Goal: Task Accomplishment & Management: Complete application form

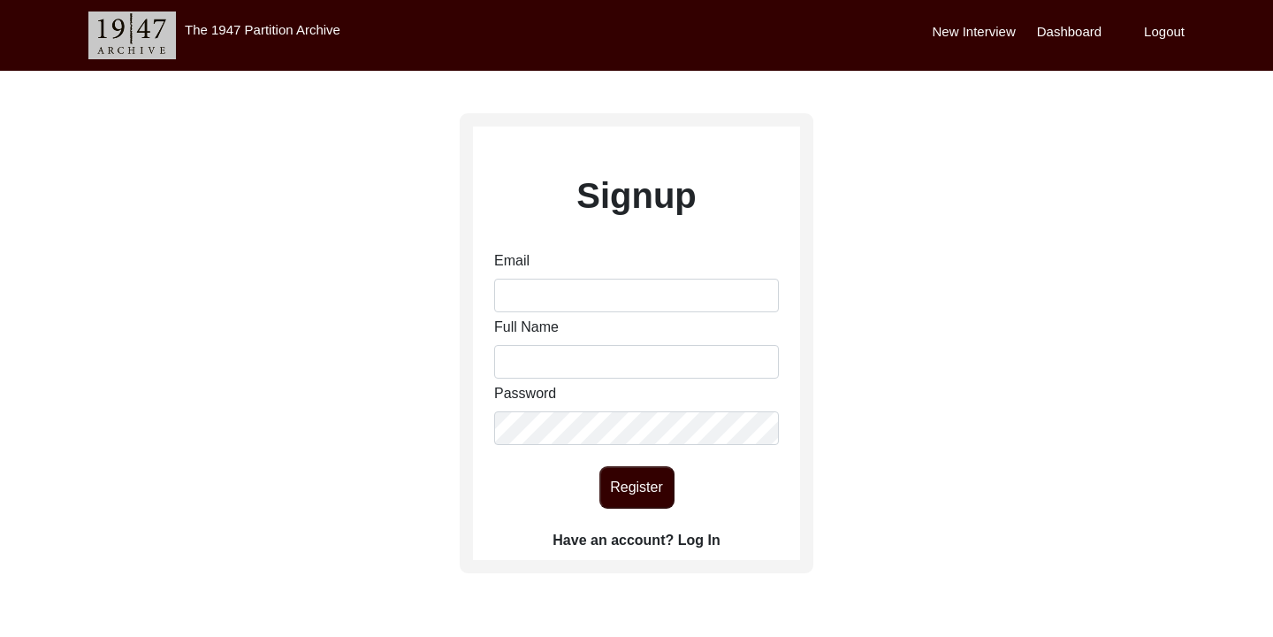
click at [700, 537] on label "Have an account? Log In" at bounding box center [636, 540] width 167 height 21
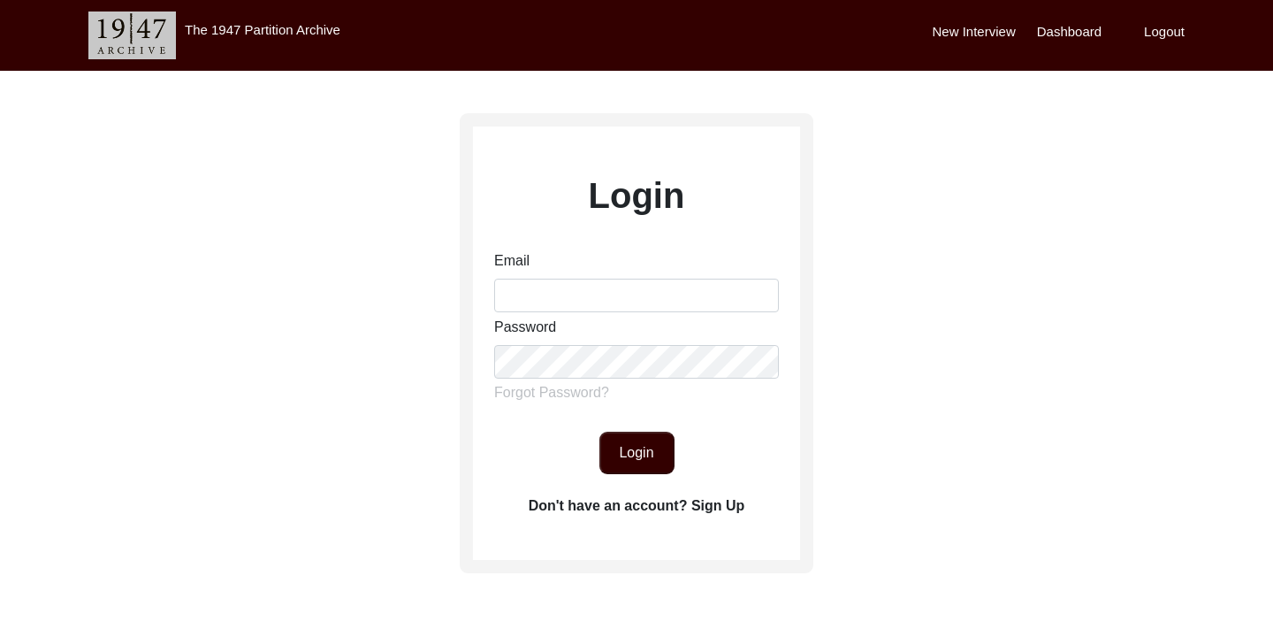
click at [715, 501] on label "Don't have an account? Sign Up" at bounding box center [637, 505] width 217 height 21
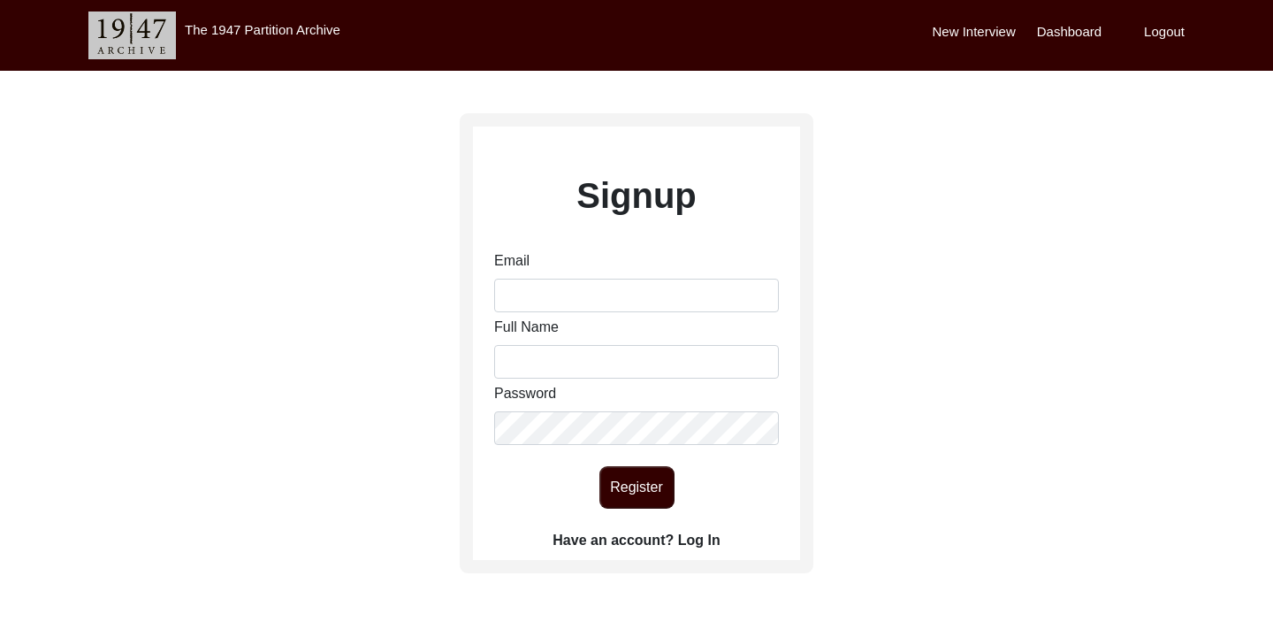
click at [705, 541] on label "Have an account? Log In" at bounding box center [636, 540] width 167 height 21
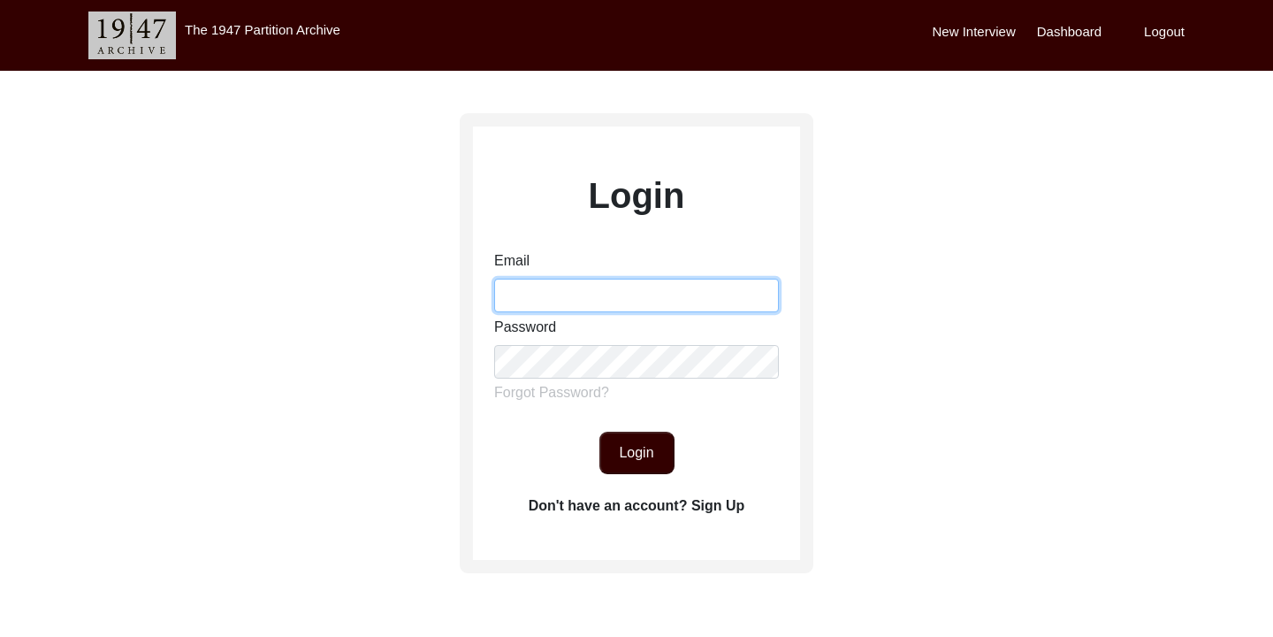
click at [546, 287] on input "Email" at bounding box center [636, 296] width 285 height 34
type input "[EMAIL_ADDRESS][DOMAIN_NAME]"
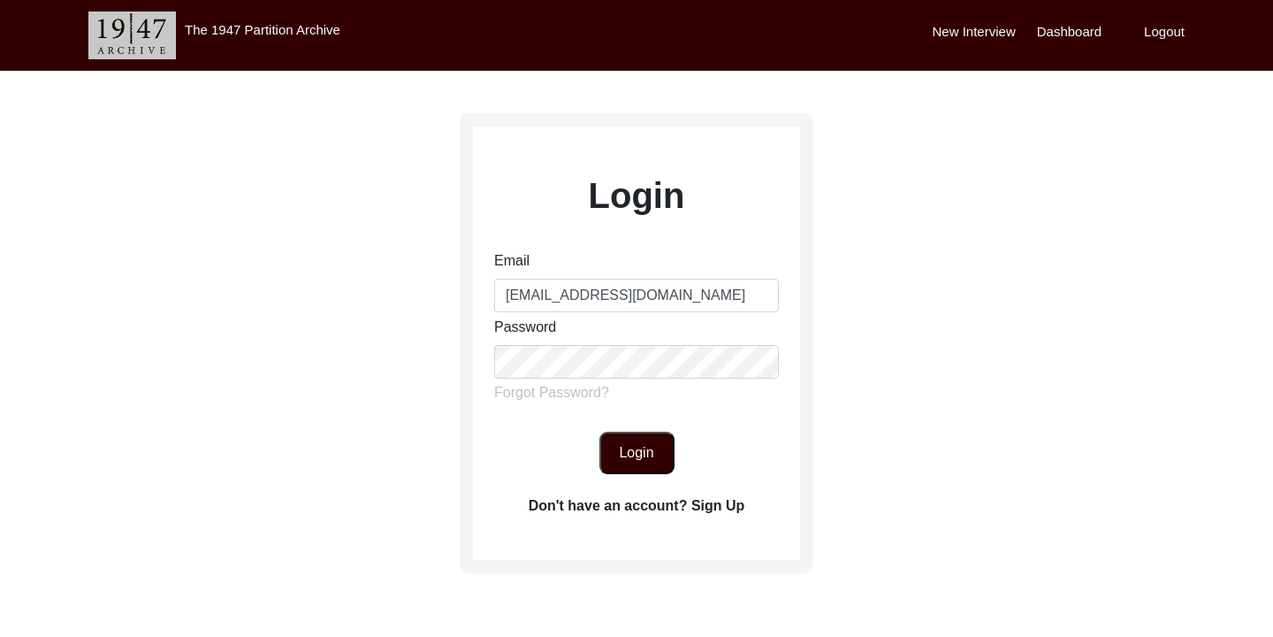
click at [654, 461] on button "Login" at bounding box center [637, 453] width 75 height 42
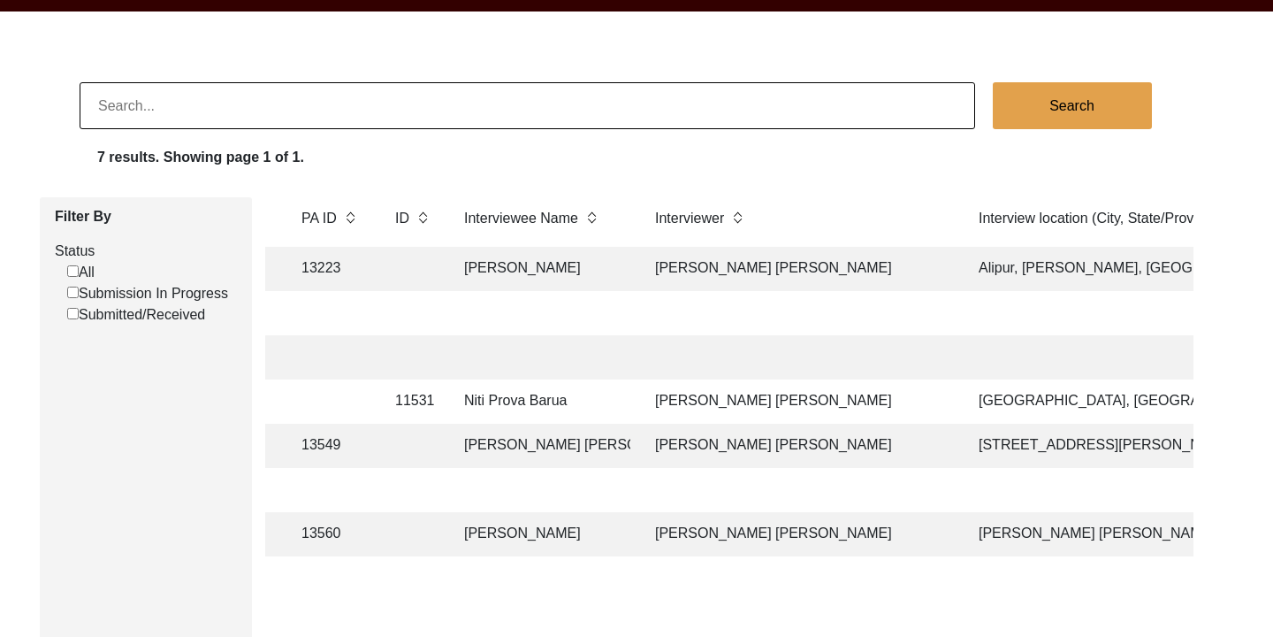
scroll to position [0, 455]
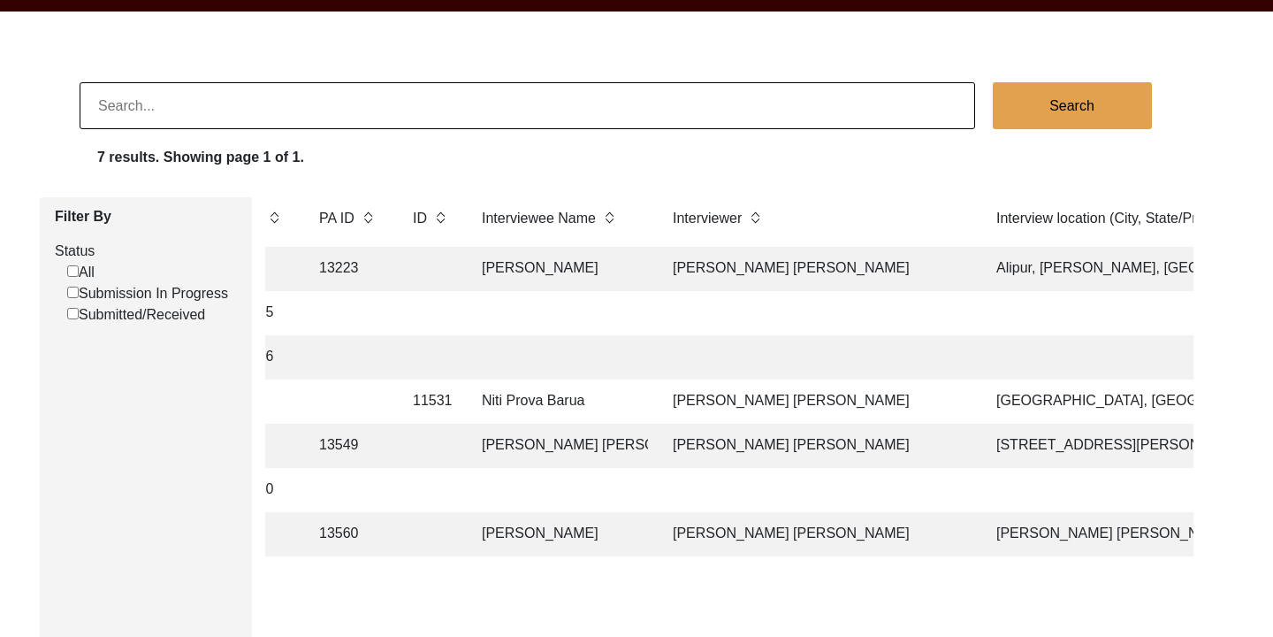
click at [730, 533] on td "[PERSON_NAME] [PERSON_NAME]" at bounding box center [816, 534] width 309 height 44
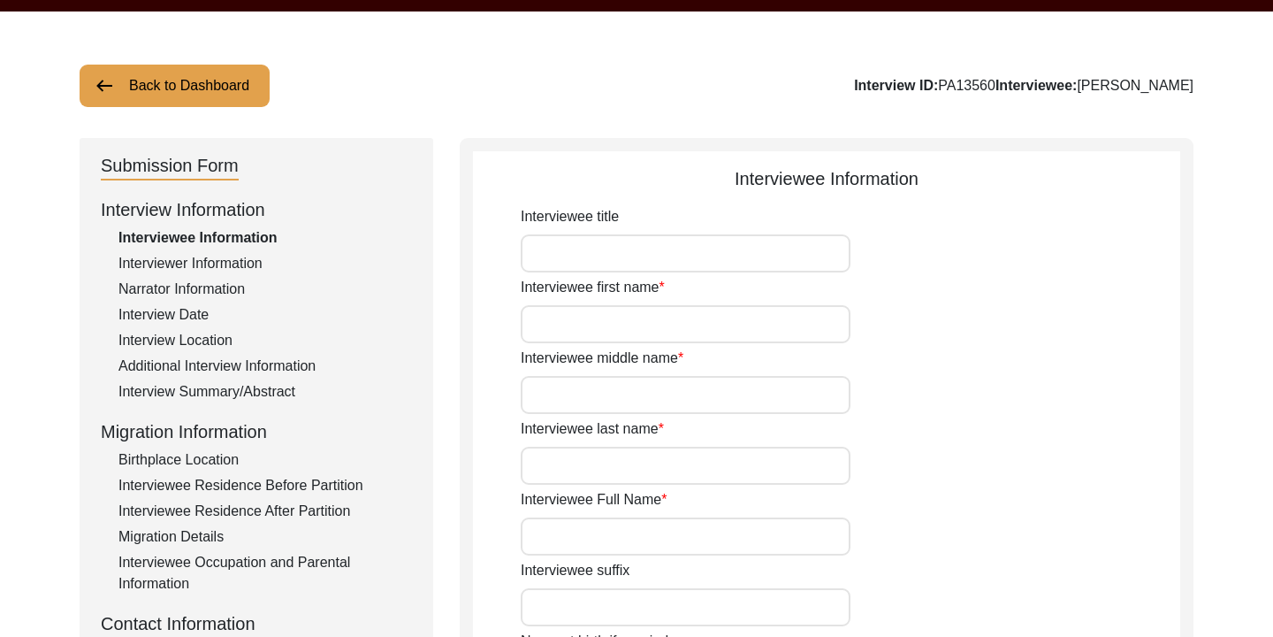
type input "Begum"
type input "Sanowara"
type input "nil"
type input "Begum"
type input "[PERSON_NAME]"
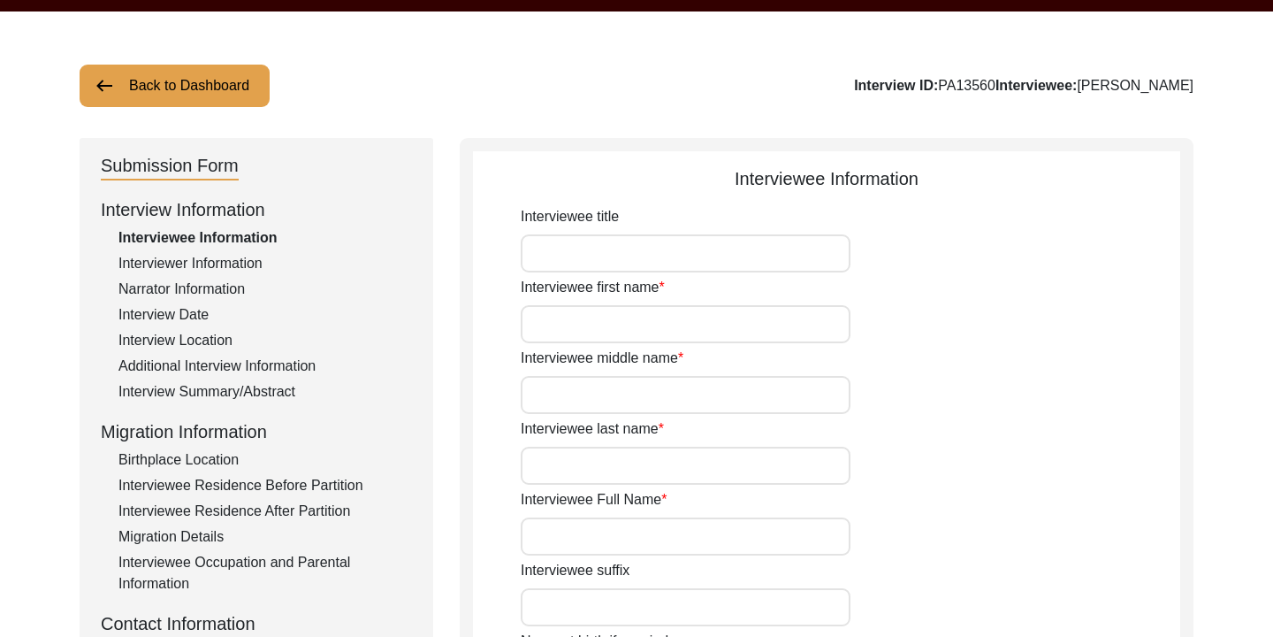
type input "[DATE]"
type input "1943"
type input "82"
type input "[DEMOGRAPHIC_DATA]"
type input "Bangla"
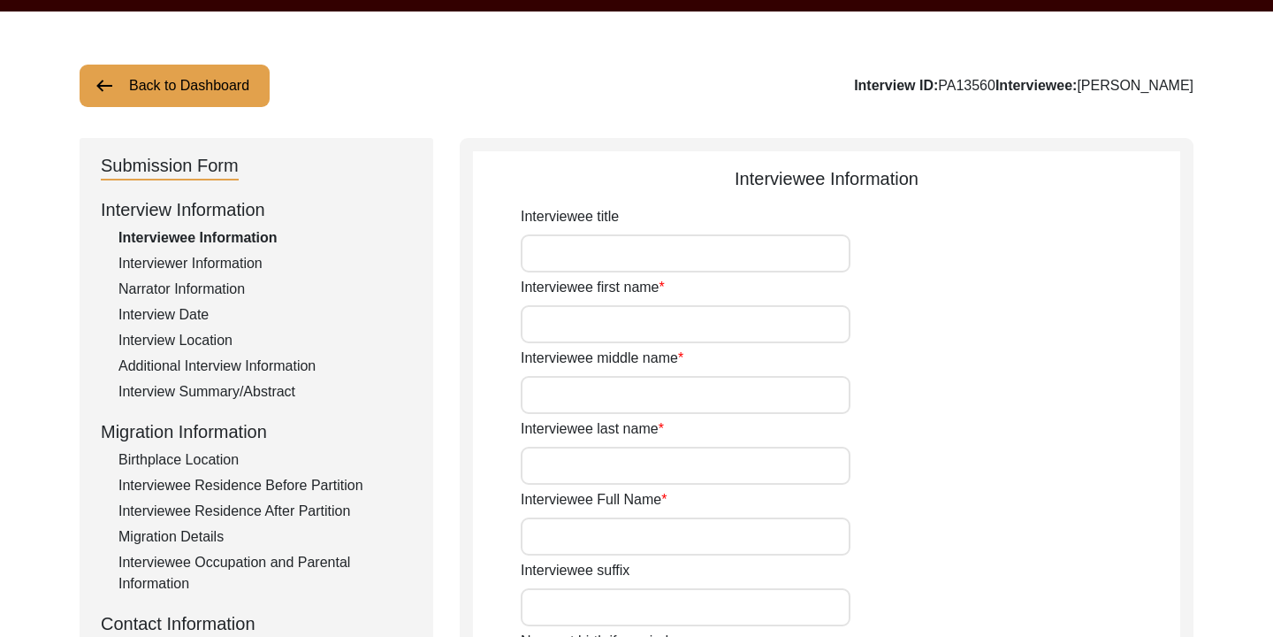
type input "Chatgaiya"
type input "[DEMOGRAPHIC_DATA]"
type input "South Asian"
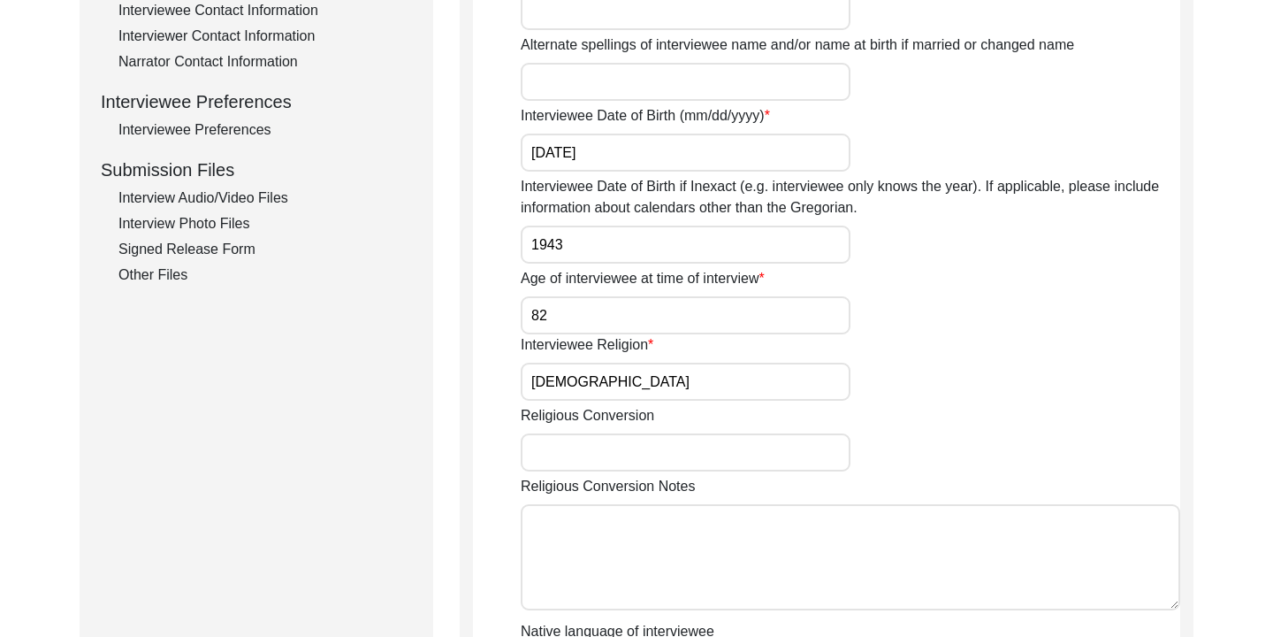
scroll to position [725, 0]
click at [184, 251] on div "Signed Release Form" at bounding box center [265, 250] width 294 height 21
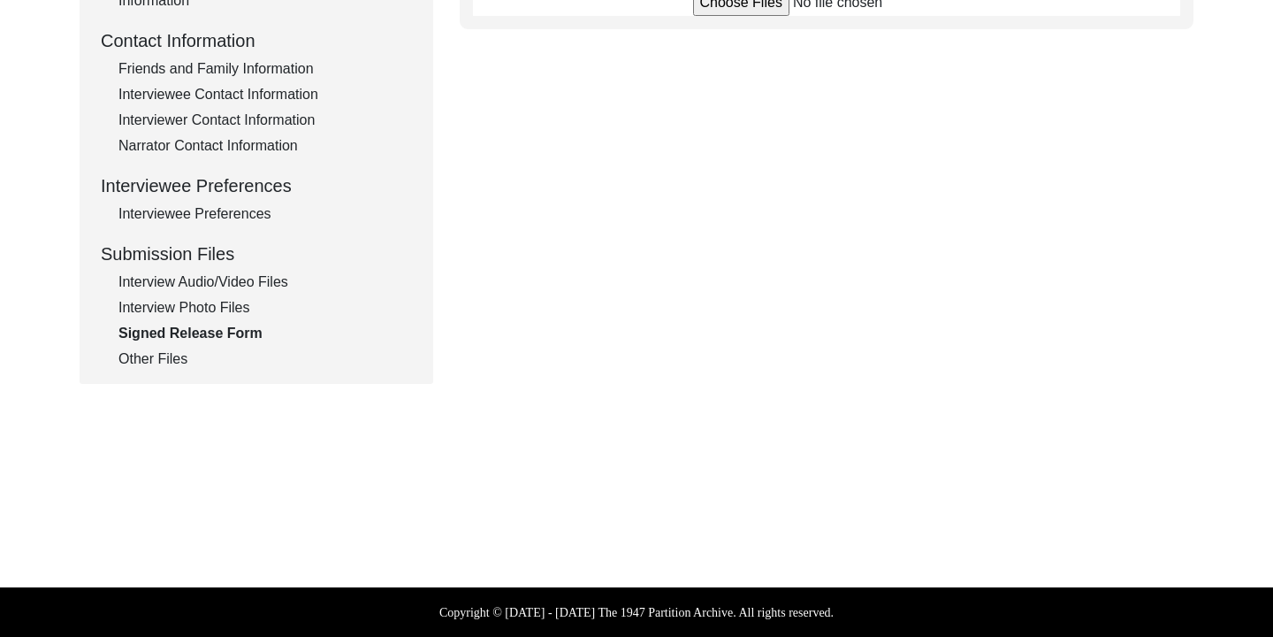
click at [218, 313] on div "Interview Photo Files" at bounding box center [265, 307] width 294 height 21
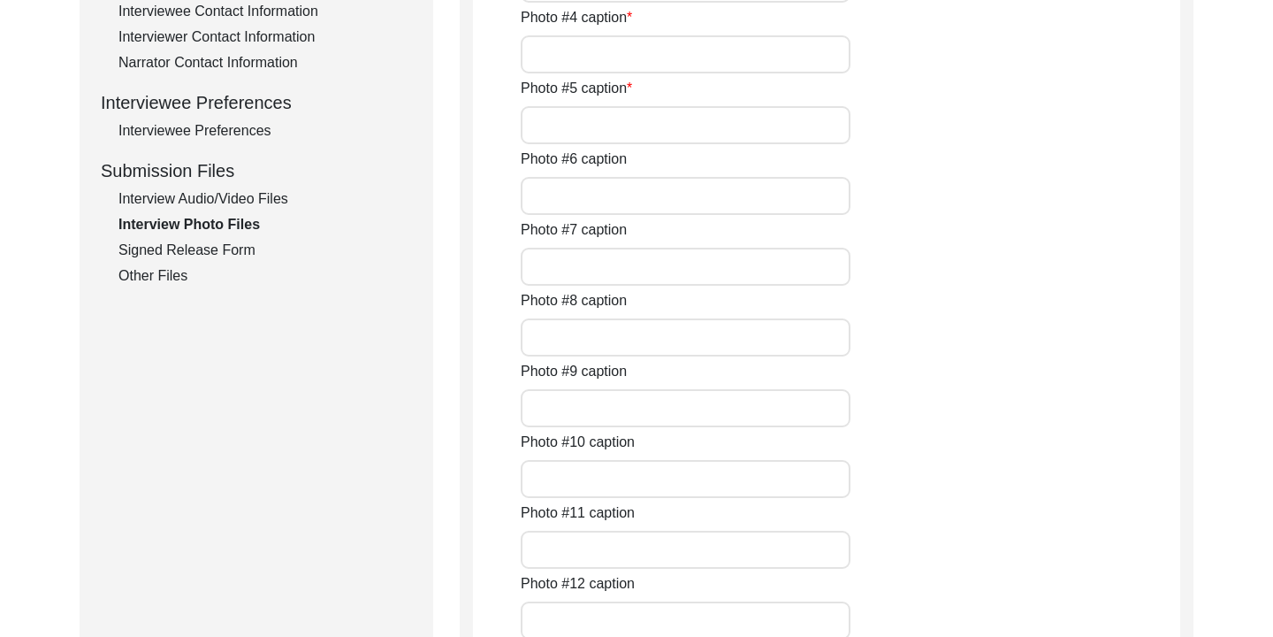
type input "Photo taken during the interview"
type input "Photo taken during the interview (2)"
type input "Selfie with the Interviewee"
type input "Full picture of the interviewee"
type input "Full Picture of the interviewee (2)"
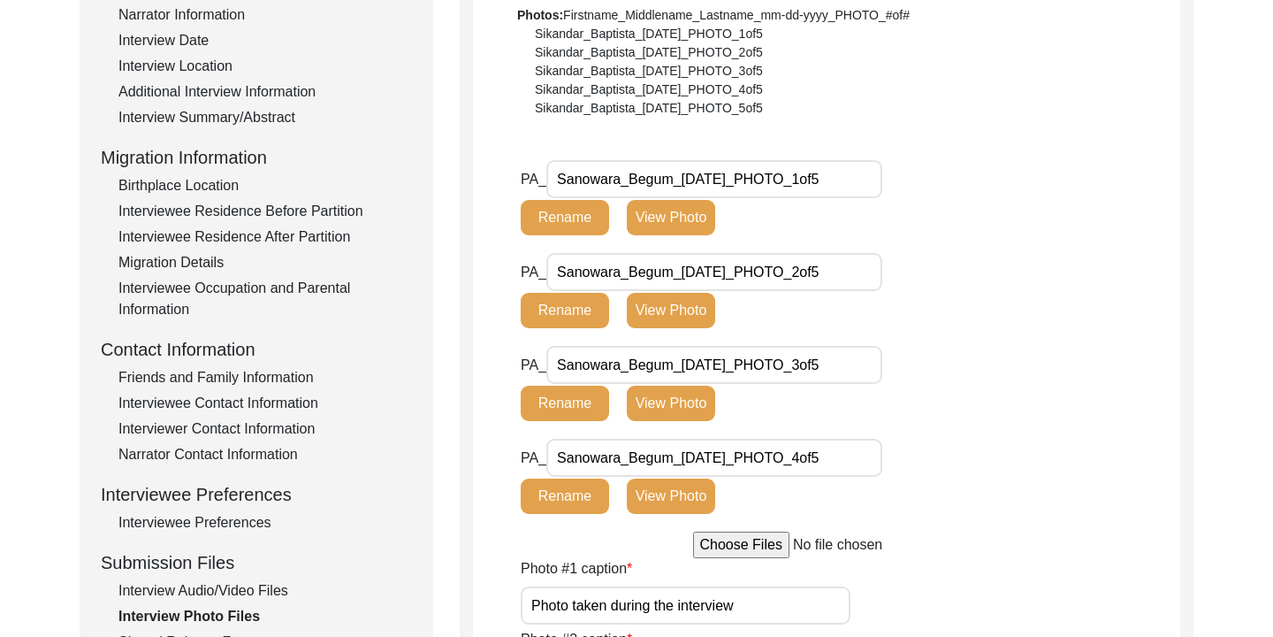
scroll to position [338, 0]
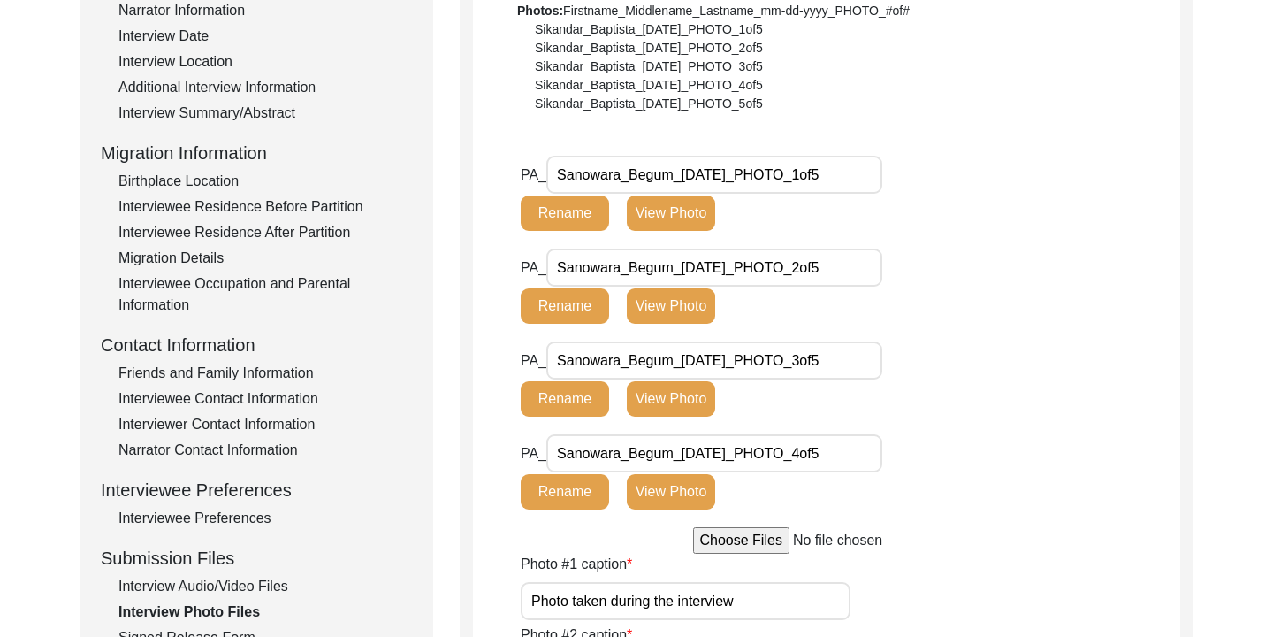
click at [562, 210] on button "Rename" at bounding box center [565, 212] width 88 height 35
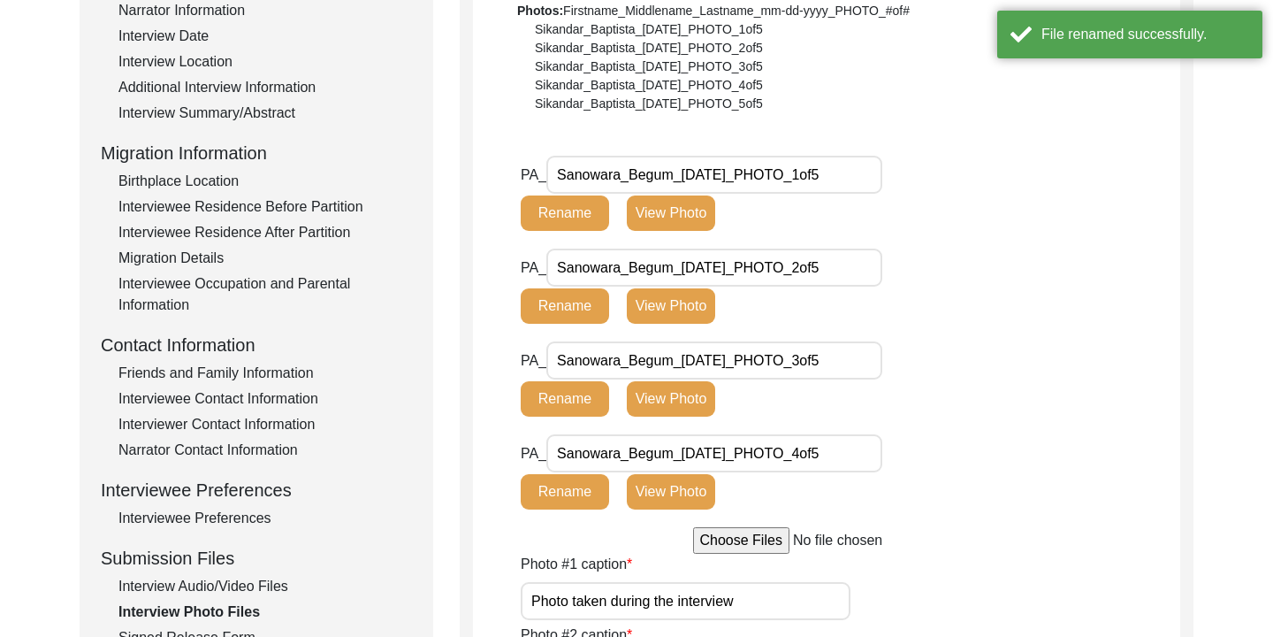
click at [854, 172] on input "Sanowara_Begum_[DATE]_PHOTO_1of5" at bounding box center [714, 175] width 336 height 38
click at [956, 189] on div "PA_ Sanowara_Begum_[DATE]_PHOTO_1of5 Rename View Photo" at bounding box center [752, 193] width 462 height 75
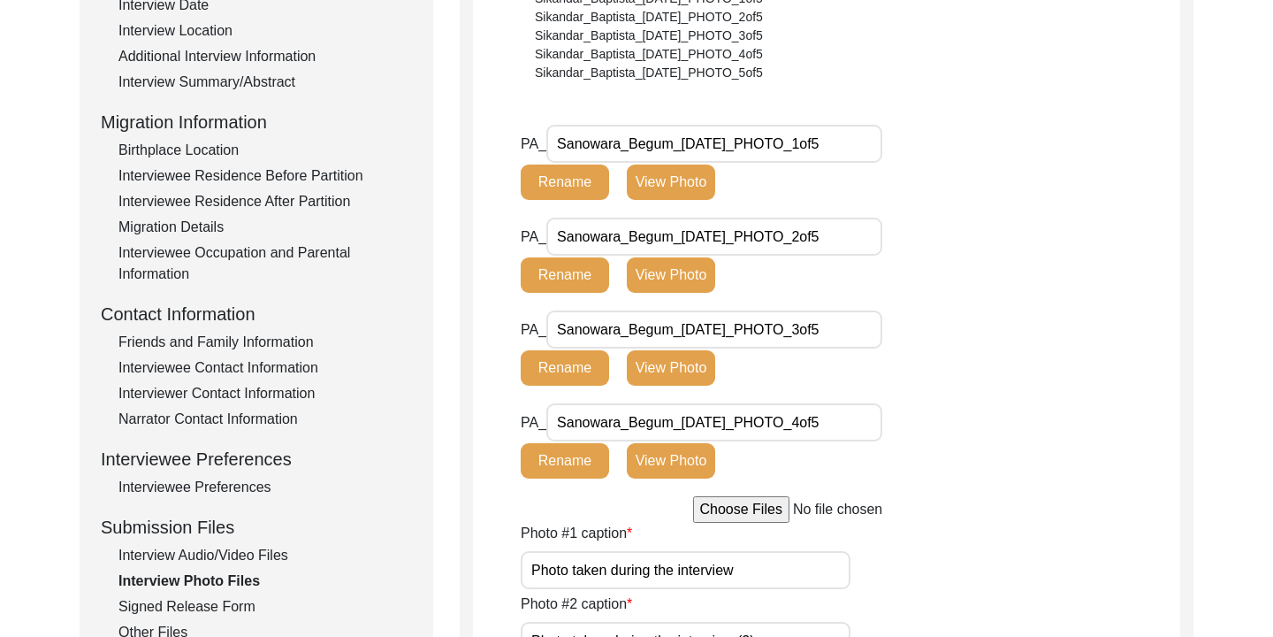
scroll to position [382, 0]
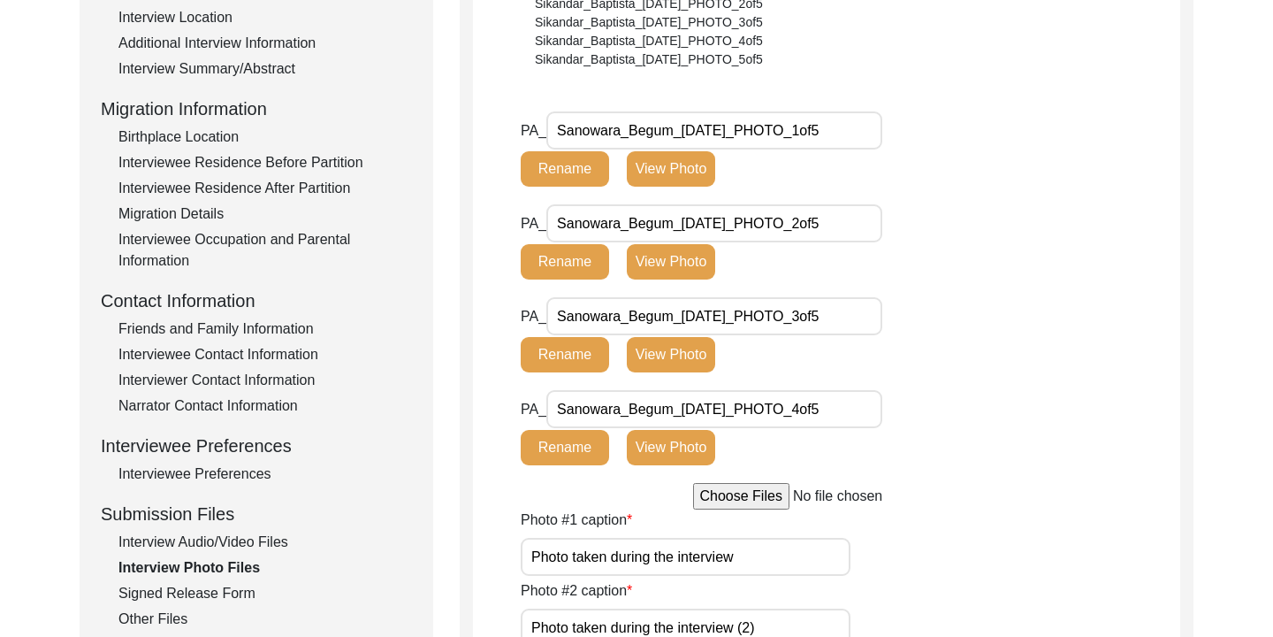
click at [214, 588] on div "Signed Release Form" at bounding box center [265, 593] width 294 height 21
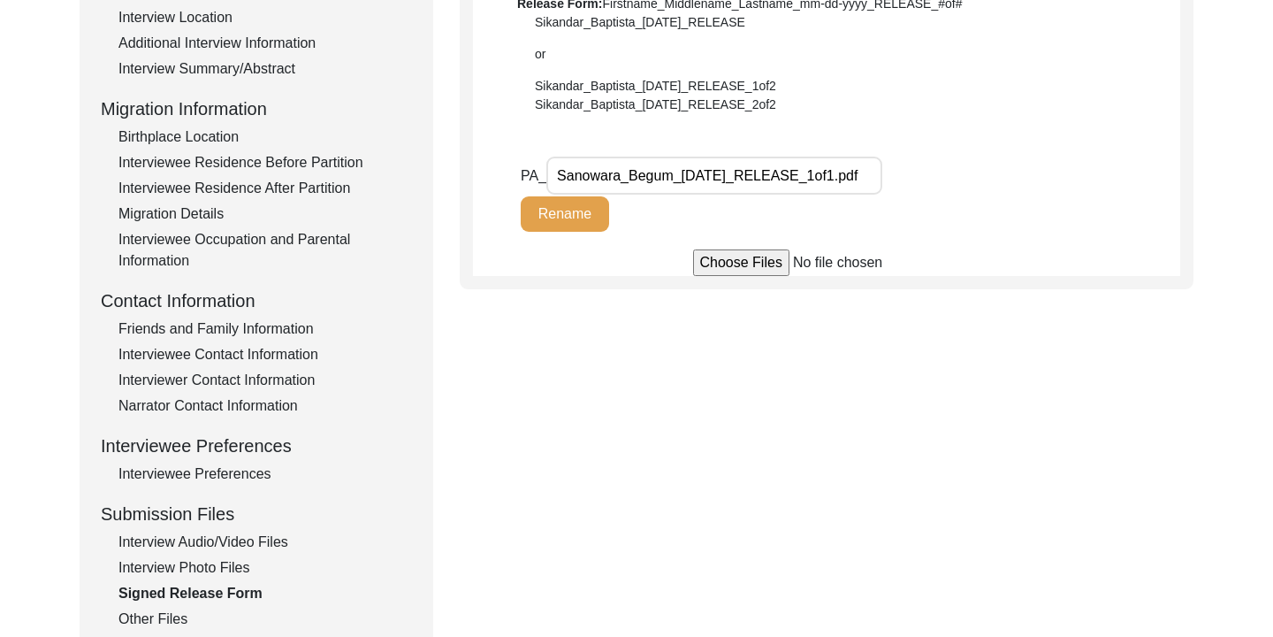
click at [164, 617] on div "Other Files" at bounding box center [265, 618] width 294 height 21
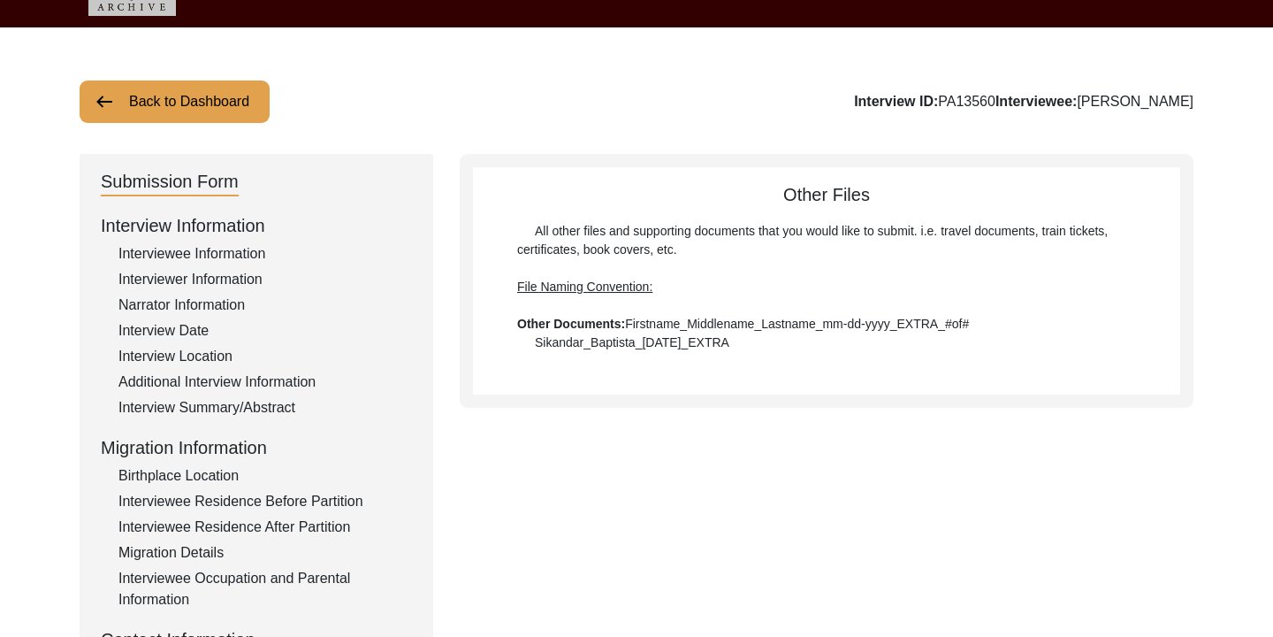
scroll to position [0, 0]
